Goal: Task Accomplishment & Management: Manage account settings

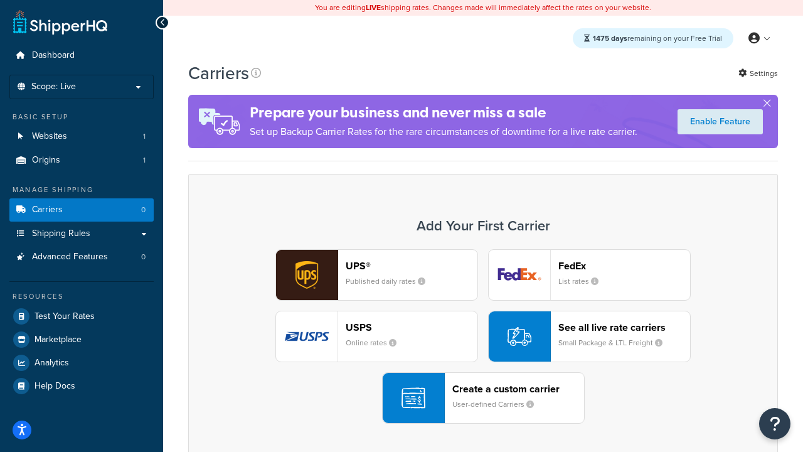
click at [483, 336] on div "UPS® Published daily rates FedEx List rates USPS Online rates See all live rate…" at bounding box center [482, 336] width 563 height 174
click at [624, 265] on header "FedEx" at bounding box center [624, 266] width 132 height 12
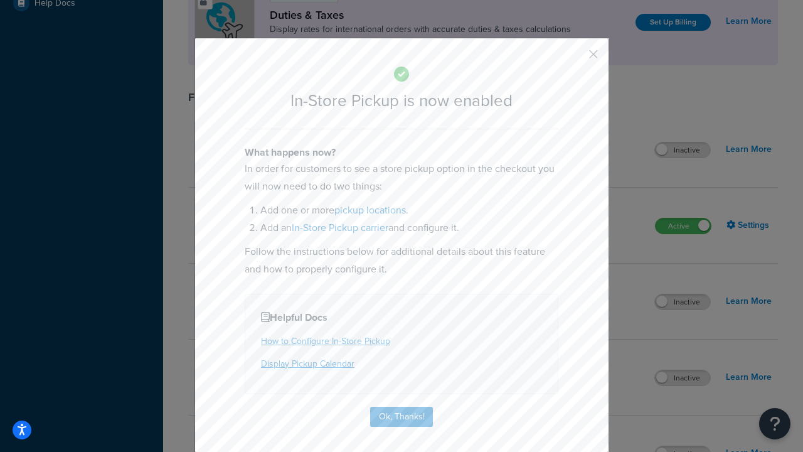
click at [575, 58] on button "button" at bounding box center [574, 58] width 3 height 3
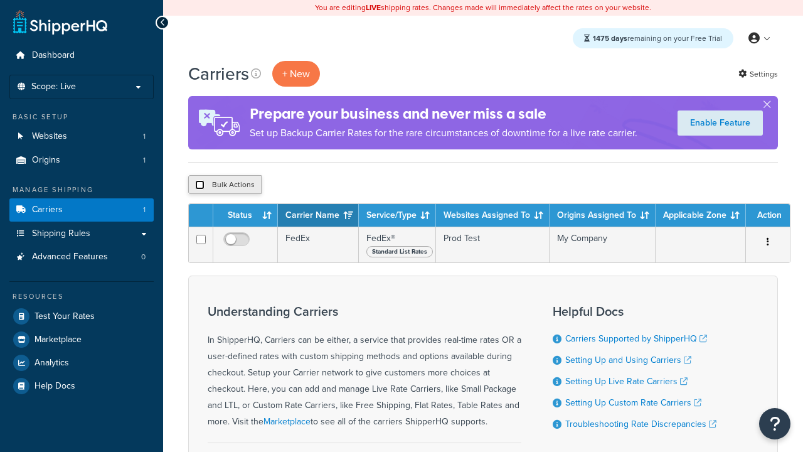
click at [199, 184] on input "checkbox" at bounding box center [199, 184] width 9 height 9
checkbox input "true"
click at [0, 0] on button "Delete" at bounding box center [0, 0] width 0 height 0
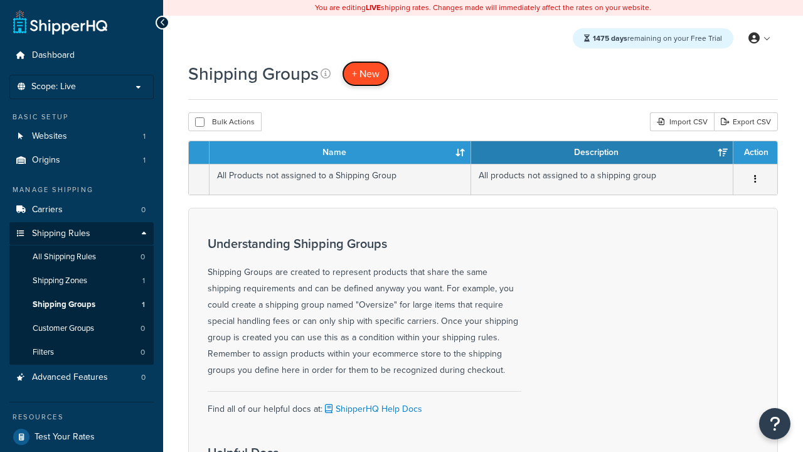
click at [366, 73] on span "+ New" at bounding box center [366, 73] width 28 height 14
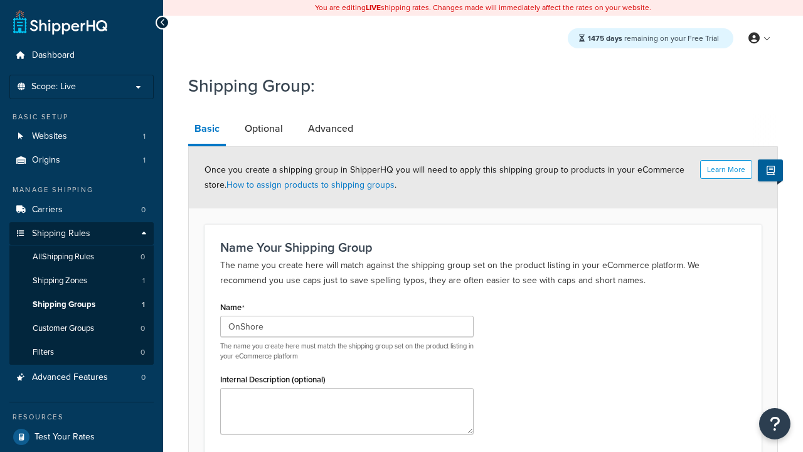
scroll to position [122, 0]
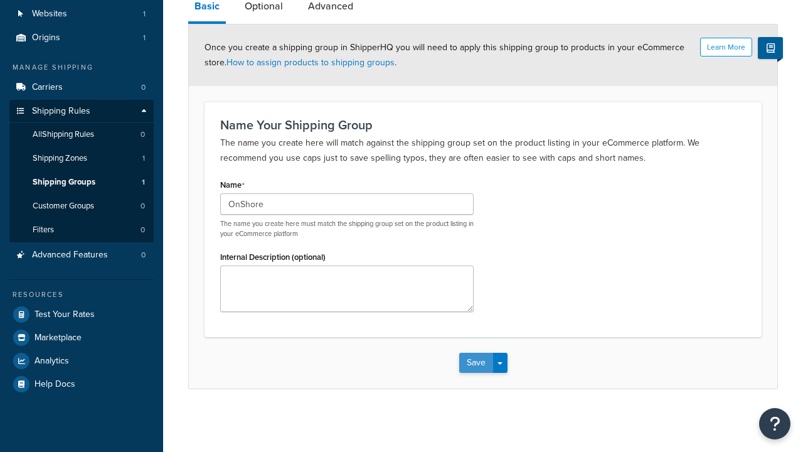
type input "OnShore"
click at [475, 363] on button "Save" at bounding box center [476, 363] width 34 height 20
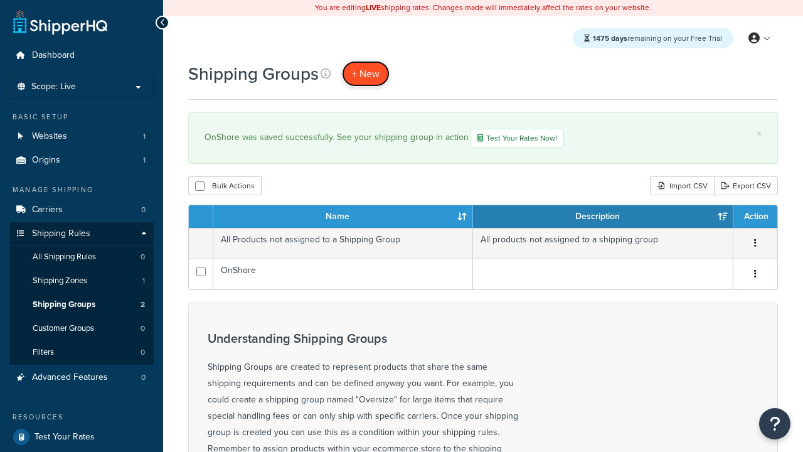
click at [366, 73] on span "+ New" at bounding box center [366, 73] width 28 height 14
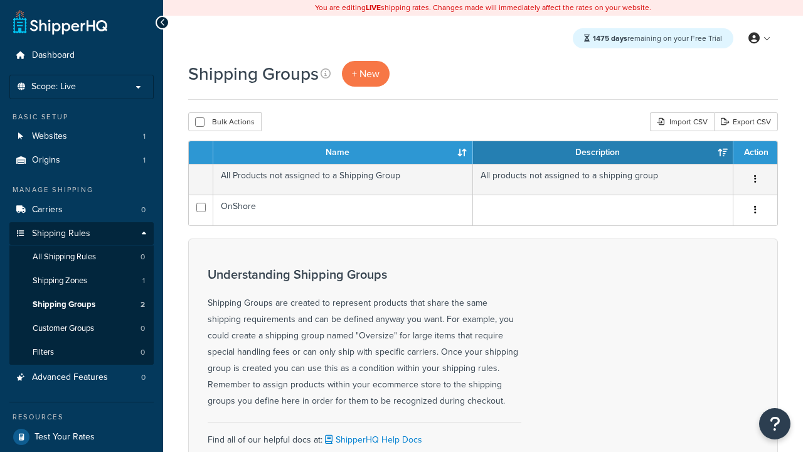
click at [343, 152] on th "Name" at bounding box center [343, 152] width 260 height 23
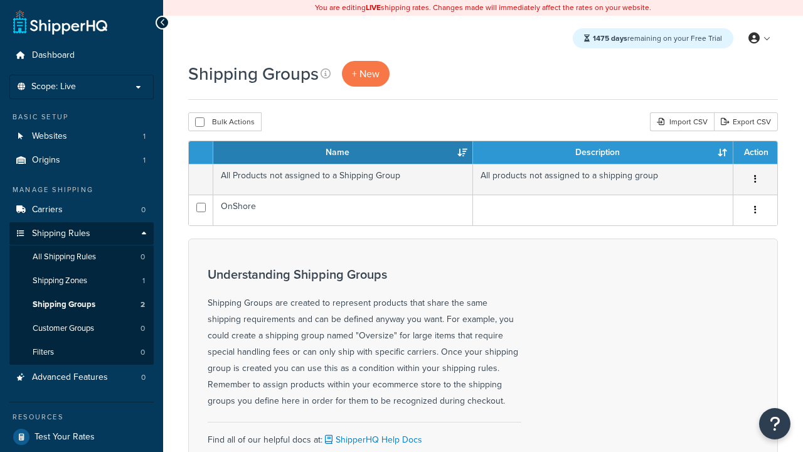
click at [343, 152] on th "Name" at bounding box center [343, 152] width 260 height 23
click at [603, 152] on th "Description" at bounding box center [603, 152] width 260 height 23
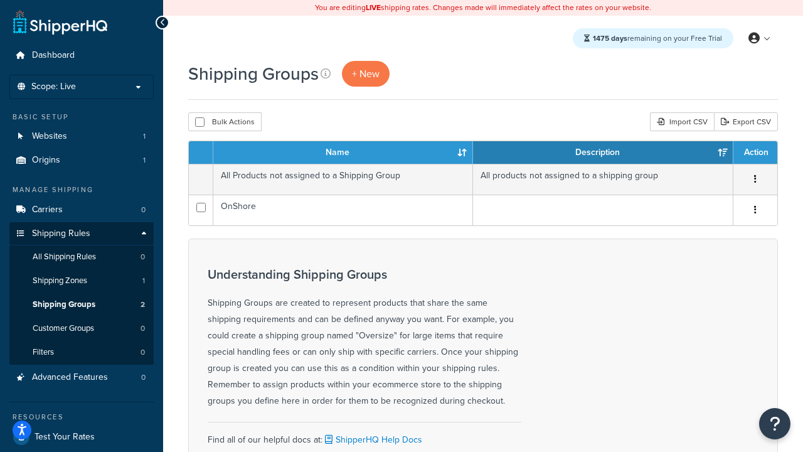
click at [755, 152] on th "Action" at bounding box center [755, 152] width 44 height 23
click at [326, 73] on icon at bounding box center [326, 73] width 10 height 10
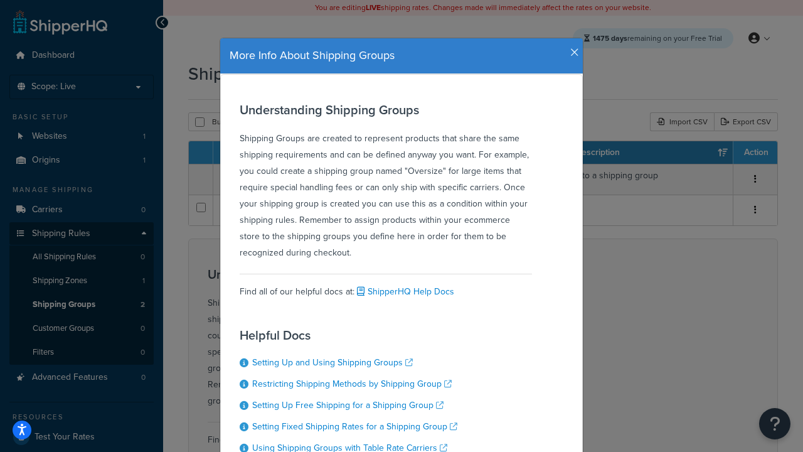
click at [571, 48] on icon "button" at bounding box center [574, 52] width 9 height 11
